Goal: Task Accomplishment & Management: Complete application form

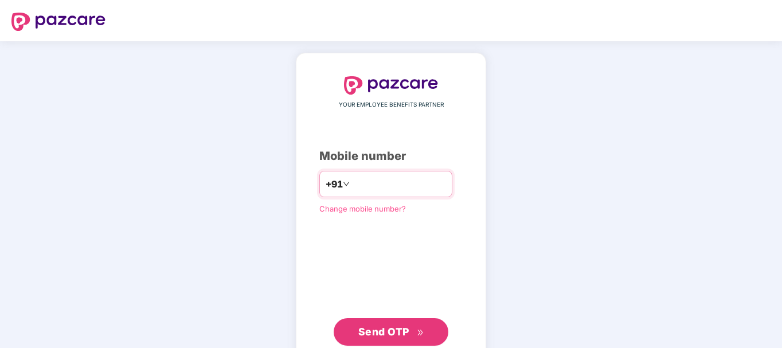
type input "**********"
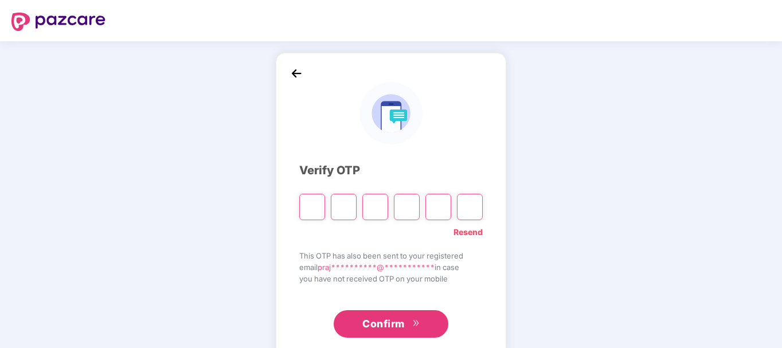
type input "*"
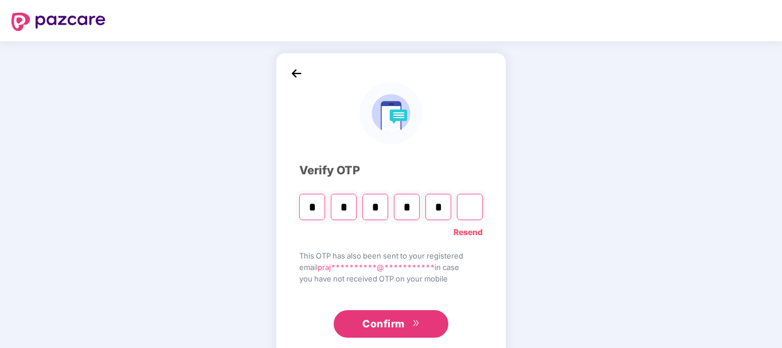
type input "*"
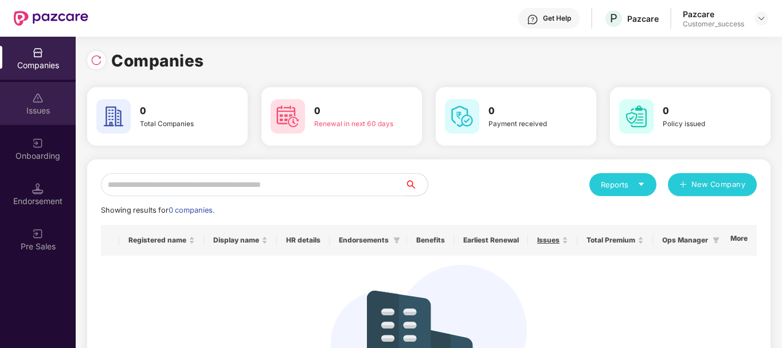
click at [47, 107] on div "Issues" at bounding box center [38, 110] width 76 height 11
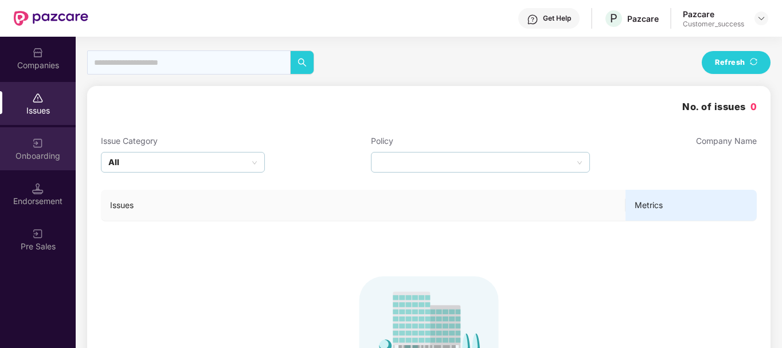
click at [44, 170] on div "Onboarding" at bounding box center [38, 148] width 76 height 43
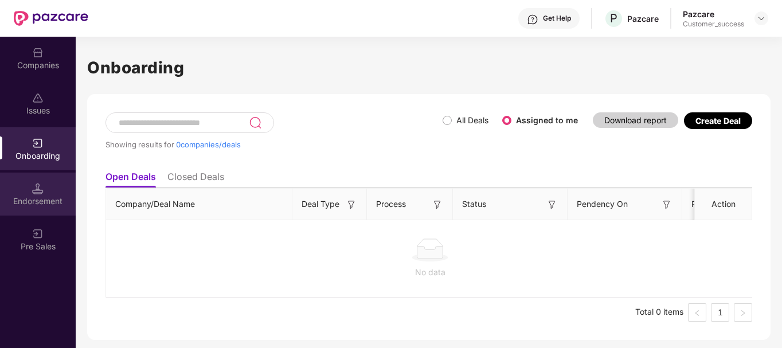
click at [42, 191] on img at bounding box center [37, 188] width 11 height 11
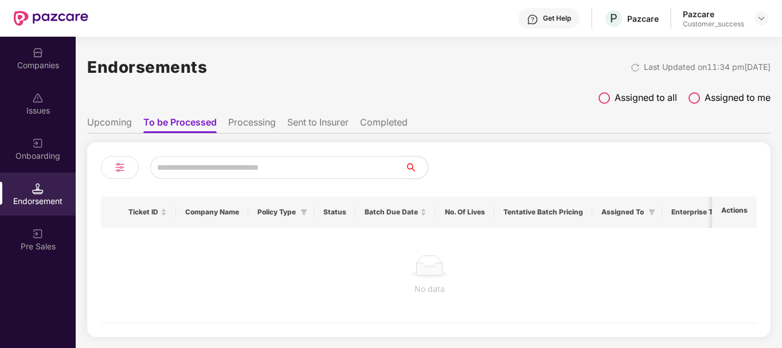
click at [622, 95] on span "Assigned to all" at bounding box center [646, 98] width 62 height 14
click at [115, 122] on li "Upcoming" at bounding box center [109, 124] width 45 height 17
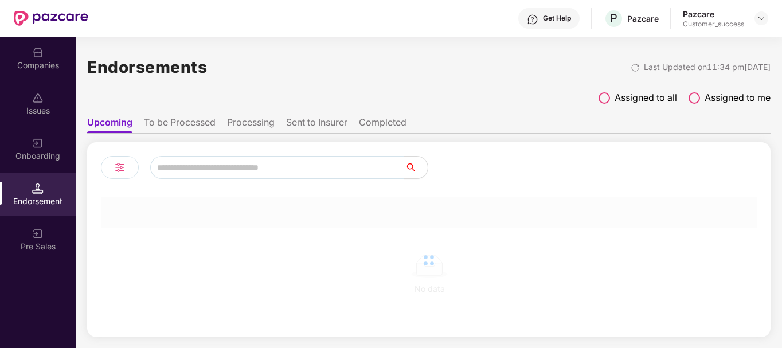
click at [252, 120] on li "Processing" at bounding box center [251, 124] width 48 height 17
click at [200, 121] on li "To be Processed" at bounding box center [179, 124] width 72 height 17
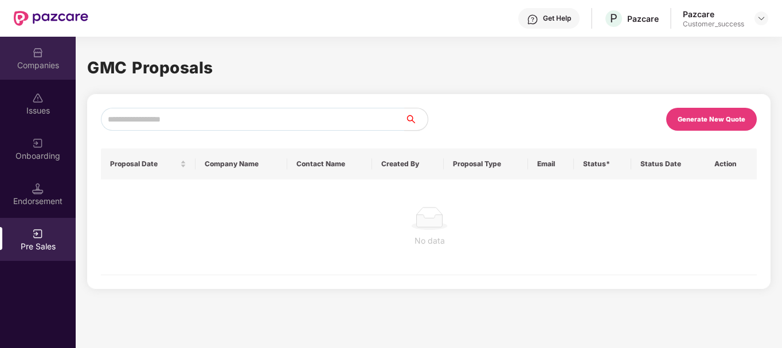
click at [39, 58] on div "Companies" at bounding box center [38, 58] width 76 height 43
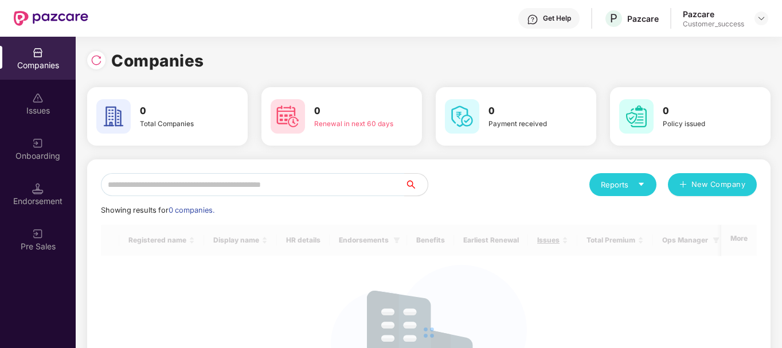
click at [100, 54] on div at bounding box center [96, 60] width 18 height 18
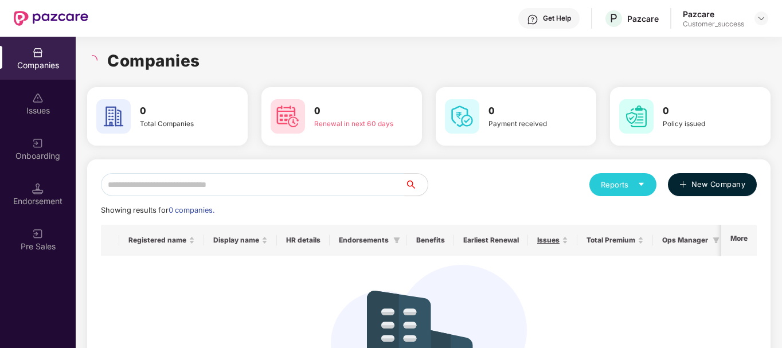
click at [695, 185] on span "New Company" at bounding box center [718, 184] width 54 height 11
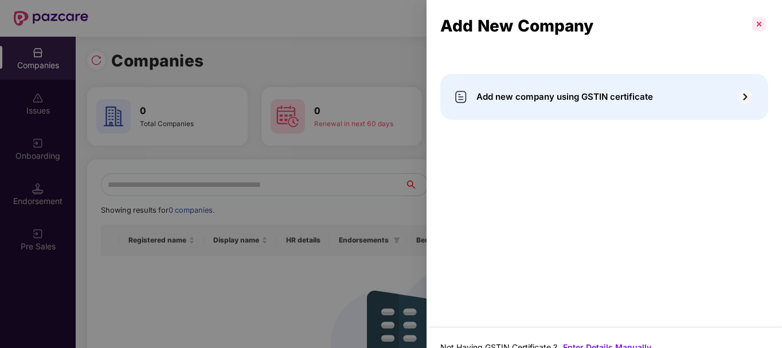
click at [756, 21] on p at bounding box center [759, 24] width 18 height 18
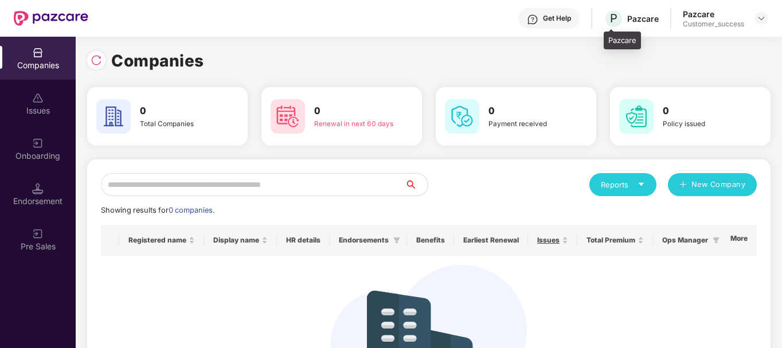
click at [639, 15] on div "Pazcare" at bounding box center [643, 18] width 32 height 11
click at [729, 25] on div "Customer_success" at bounding box center [713, 23] width 61 height 9
click at [757, 24] on div at bounding box center [761, 18] width 14 height 14
click at [758, 15] on img at bounding box center [761, 18] width 9 height 9
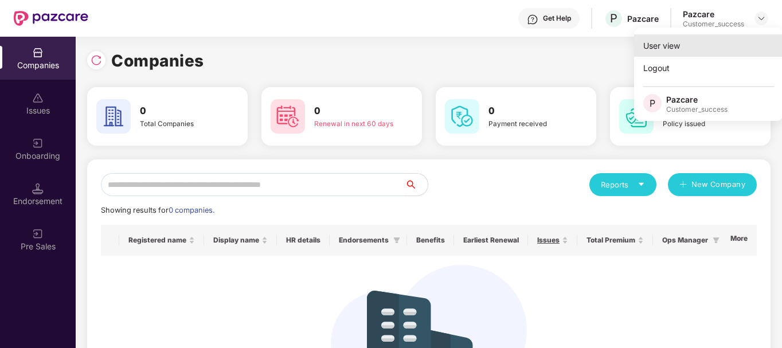
click at [651, 42] on div "User view" at bounding box center [708, 45] width 149 height 22
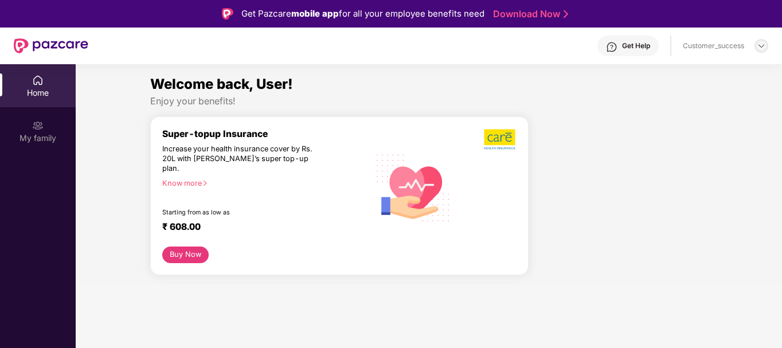
click at [755, 46] on div at bounding box center [761, 46] width 14 height 14
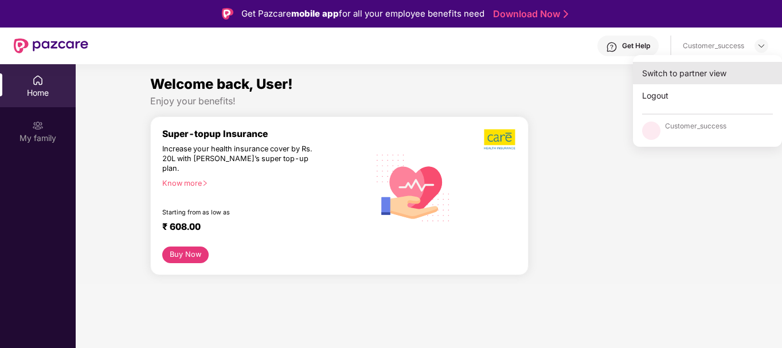
click at [722, 73] on div "Switch to partner view" at bounding box center [707, 73] width 149 height 22
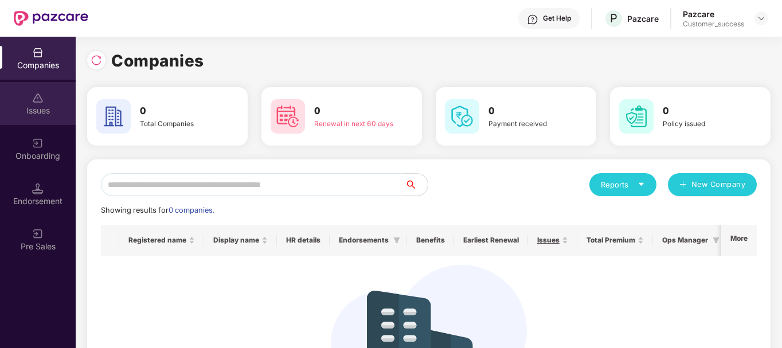
click at [46, 95] on div "Issues" at bounding box center [38, 103] width 76 height 43
